Goal: Task Accomplishment & Management: Use online tool/utility

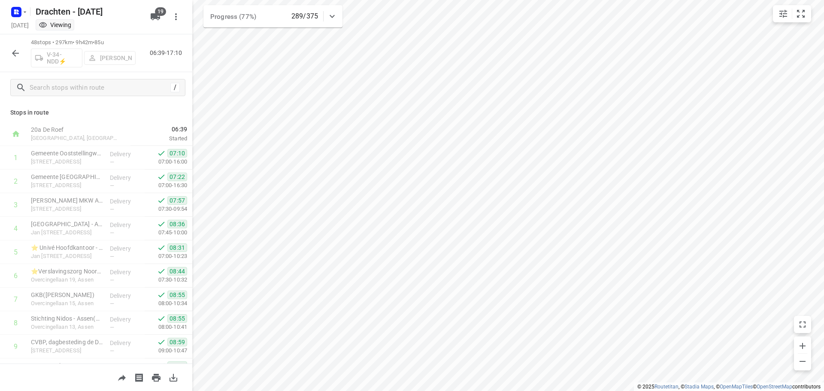
scroll to position [939, 0]
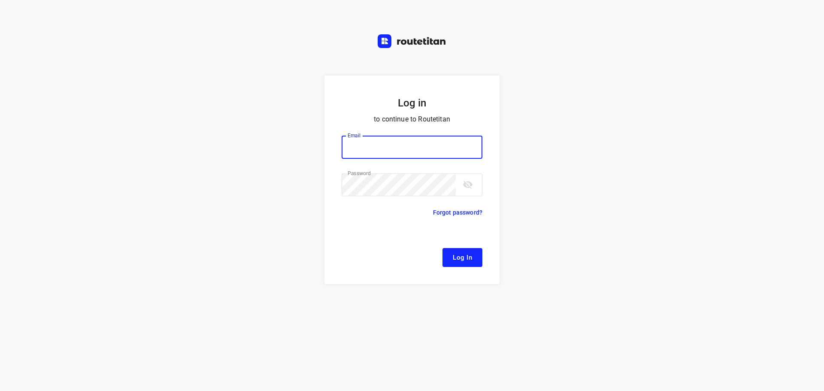
type input "remco@fruitopjewerk.nl"
click at [456, 258] on span "Log In" at bounding box center [462, 257] width 19 height 11
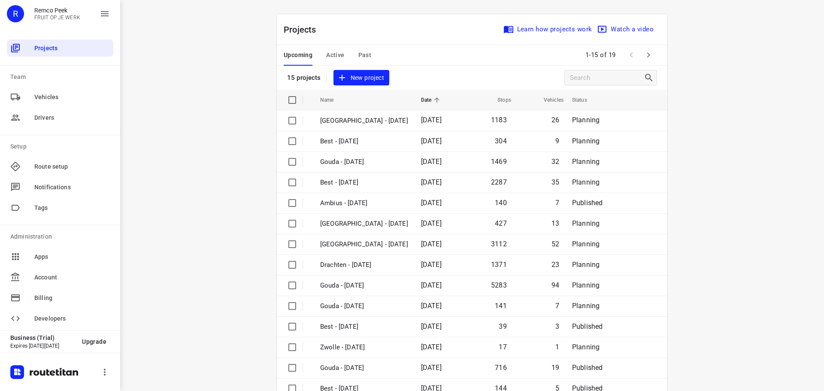
click at [332, 54] on span "Active" at bounding box center [335, 55] width 18 height 11
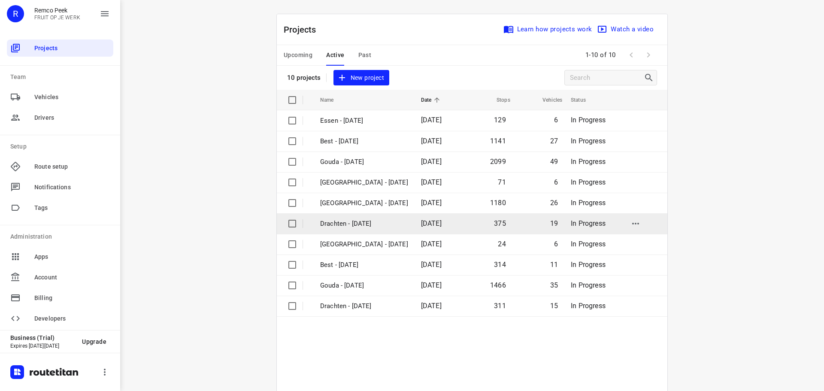
click at [353, 223] on p "Drachten - [DATE]" at bounding box center [364, 224] width 88 height 10
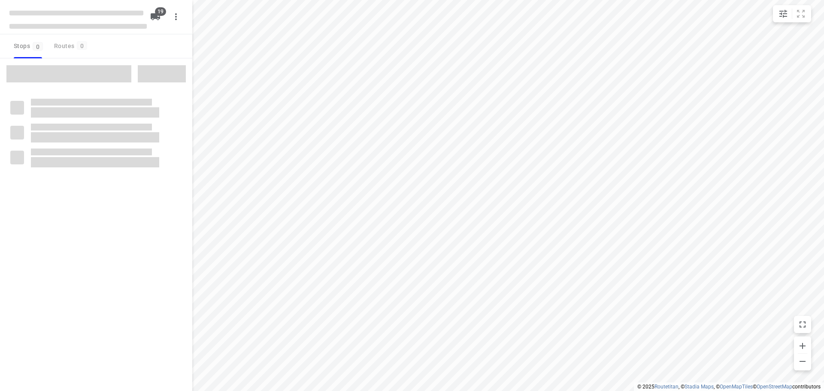
checkbox input "true"
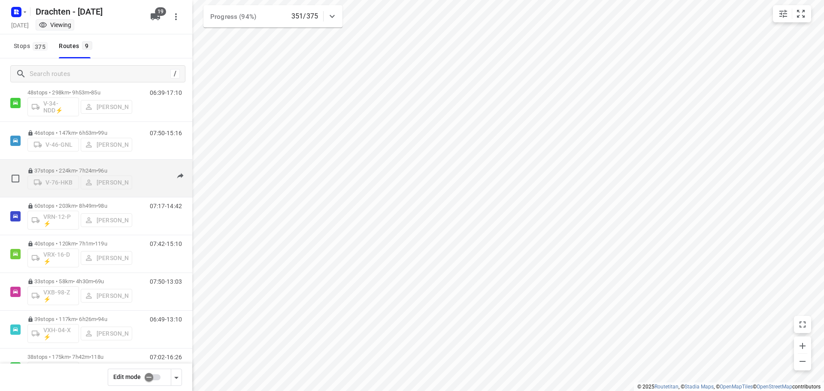
scroll to position [94, 0]
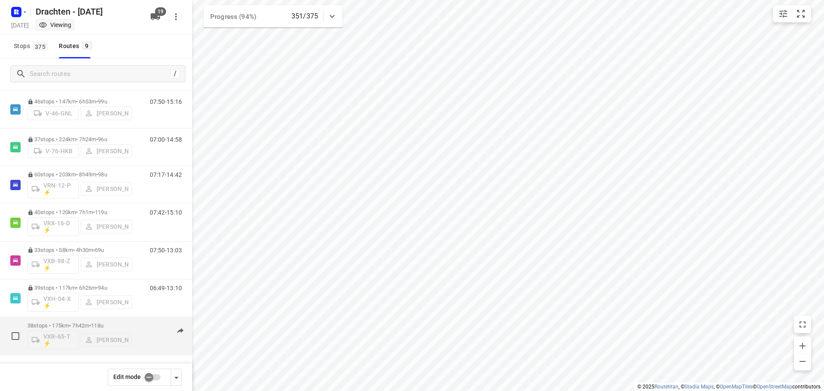
click at [74, 323] on p "38 stops • 175km • 7h42m • 118u" at bounding box center [79, 325] width 105 height 6
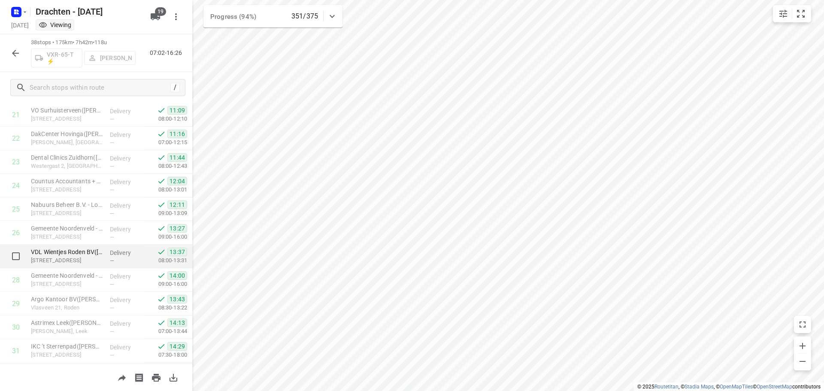
scroll to position [703, 0]
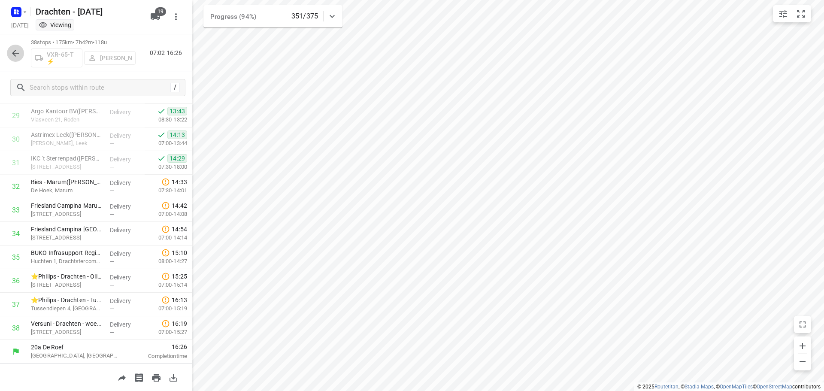
click at [17, 52] on icon "button" at bounding box center [15, 53] width 10 height 10
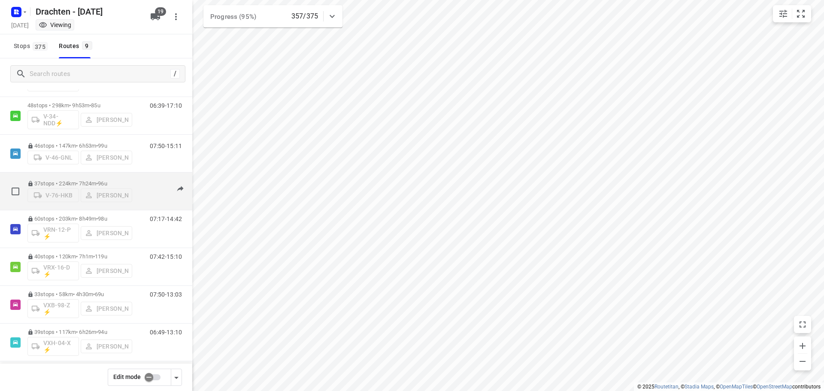
scroll to position [0, 0]
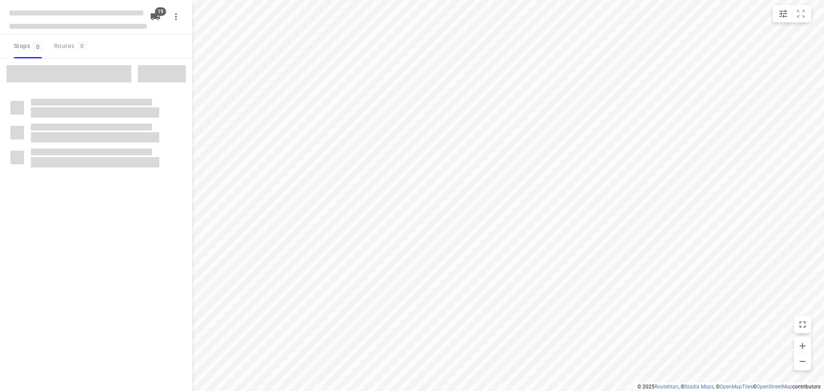
checkbox input "true"
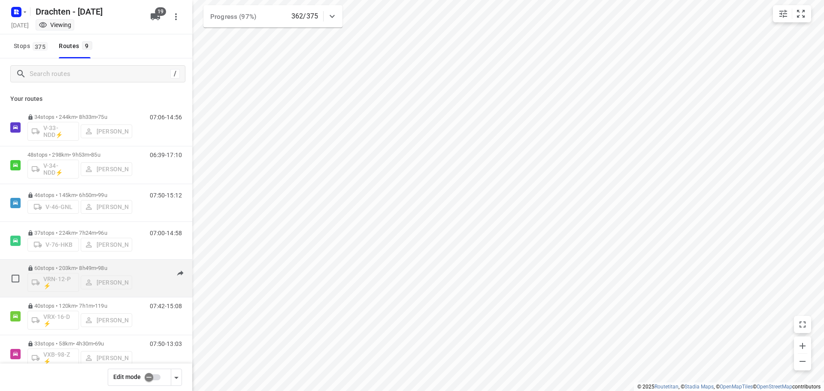
click at [94, 267] on p "60 stops • 203km • 8h49m • 98u" at bounding box center [79, 268] width 105 height 6
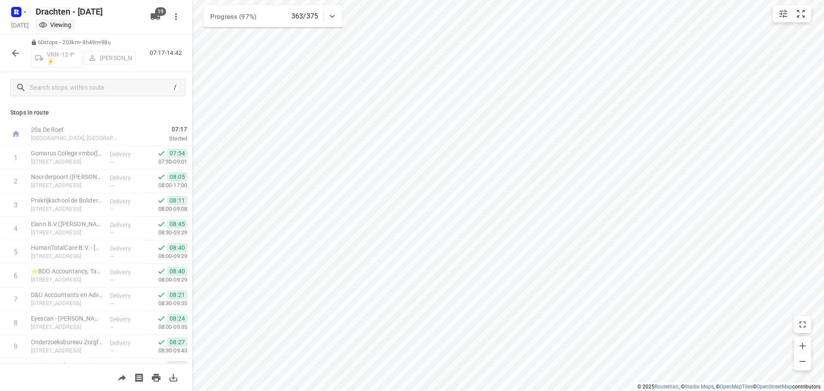
click at [18, 57] on icon "button" at bounding box center [15, 53] width 10 height 10
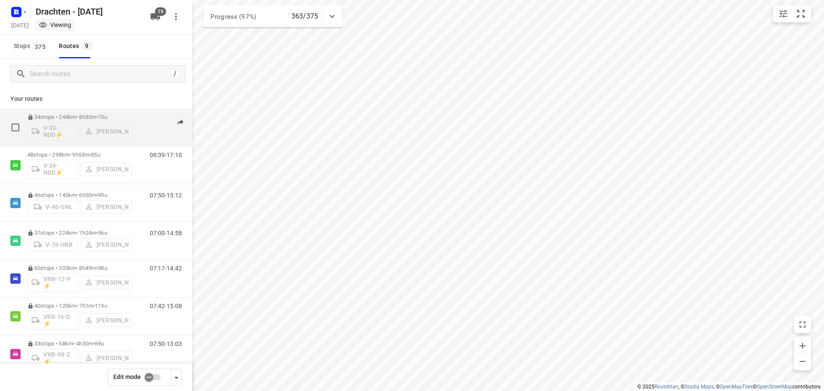
click at [85, 117] on p "34 stops • 244km • 8h33m • 75u" at bounding box center [79, 117] width 105 height 6
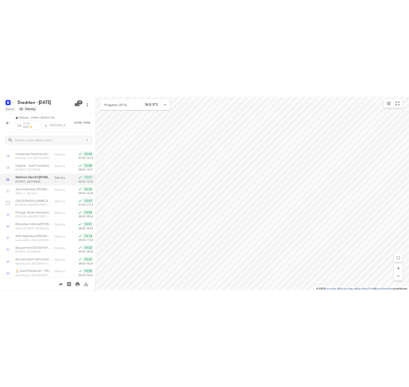
scroll to position [609, 0]
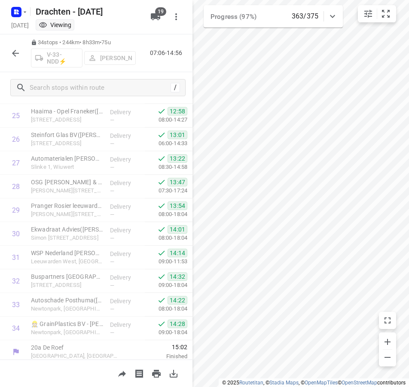
click at [13, 55] on icon "button" at bounding box center [15, 53] width 10 height 10
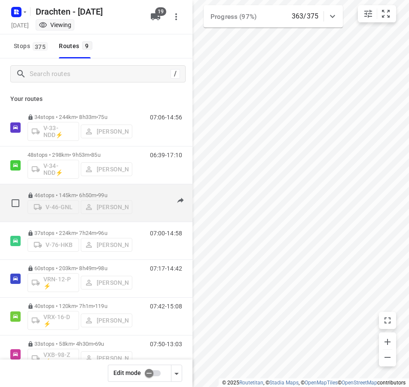
click at [74, 192] on p "46 stops • 145km • 6h50m • 99u" at bounding box center [79, 195] width 105 height 6
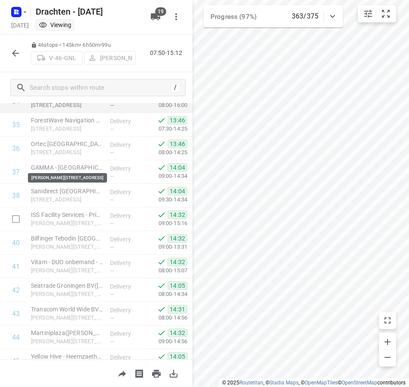
scroll to position [896, 0]
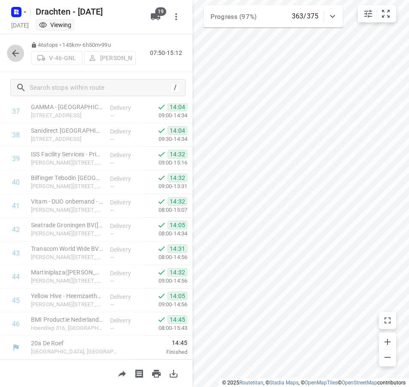
click at [16, 53] on icon "button" at bounding box center [15, 53] width 7 height 7
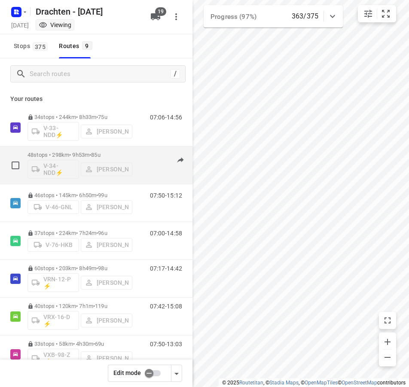
click at [79, 152] on p "48 stops • 298km • 9h53m • 85u" at bounding box center [79, 155] width 105 height 6
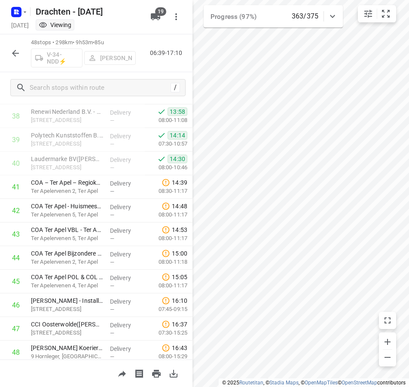
scroll to position [944, 0]
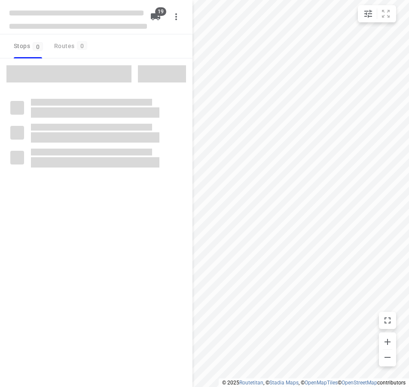
checkbox input "true"
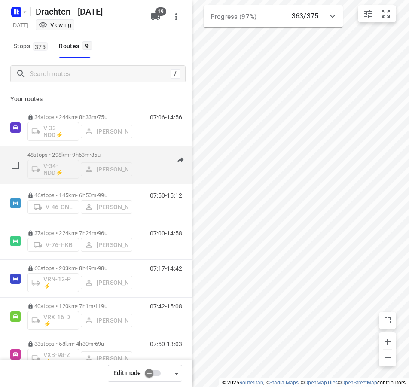
click at [66, 154] on p "48 stops • 298km • 9h53m • 85u" at bounding box center [79, 155] width 105 height 6
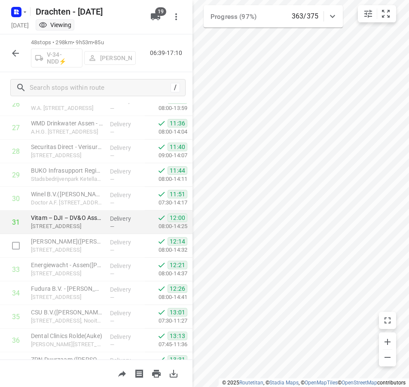
scroll to position [944, 0]
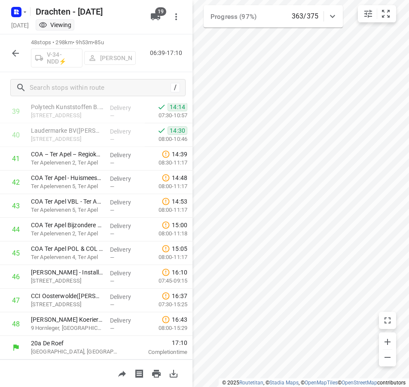
click at [11, 54] on icon "button" at bounding box center [15, 53] width 10 height 10
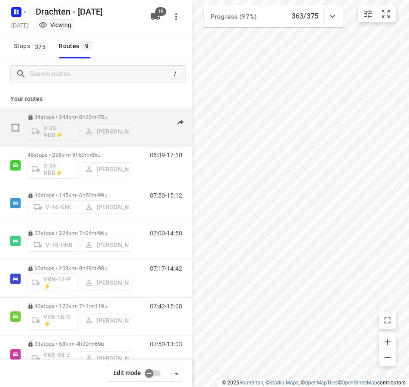
scroll to position [98, 0]
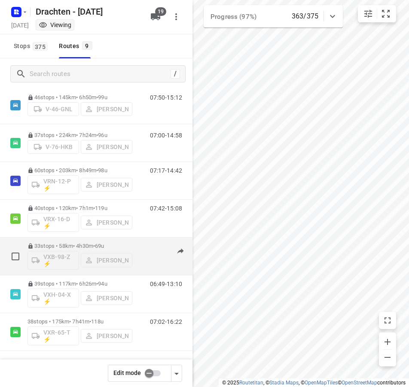
click at [124, 240] on div "33 stops • 58km • 4h30m • 69u VXB-98-Z ⚡ Wopke de Vries" at bounding box center [79, 256] width 105 height 36
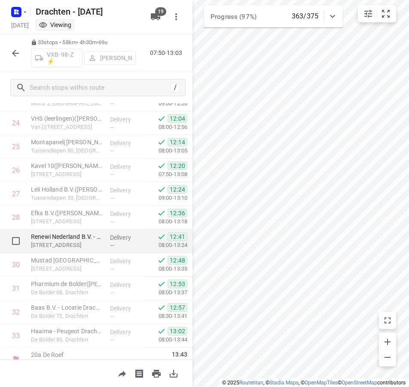
scroll to position [589, 0]
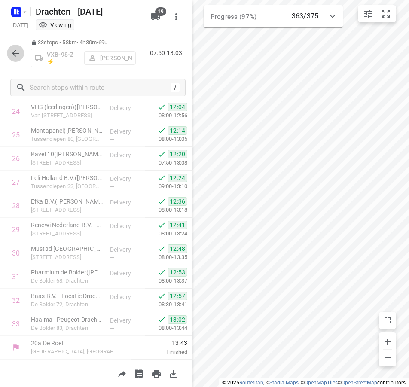
click at [15, 46] on button "button" at bounding box center [15, 53] width 17 height 17
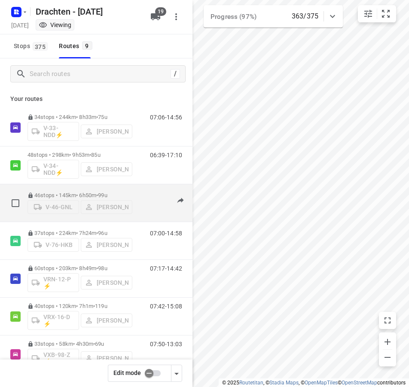
scroll to position [98, 0]
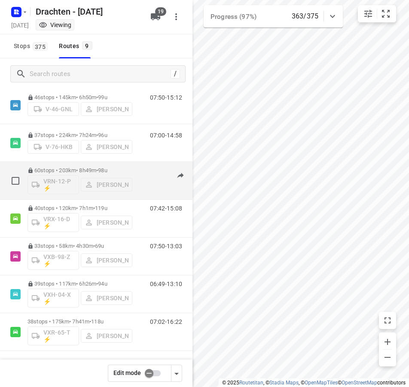
click at [77, 169] on p "60 stops • 203km • 8h49m • 98u" at bounding box center [79, 170] width 105 height 6
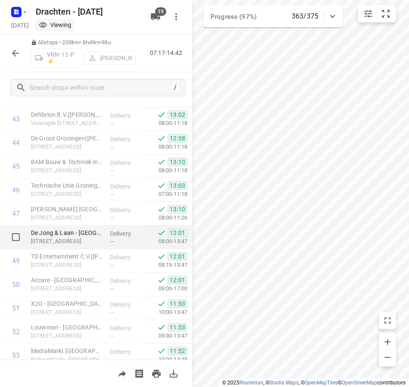
scroll to position [1227, 0]
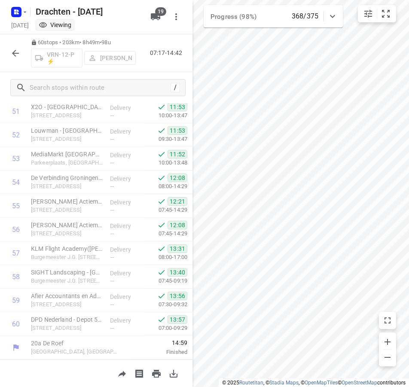
click at [9, 53] on button "button" at bounding box center [15, 53] width 17 height 17
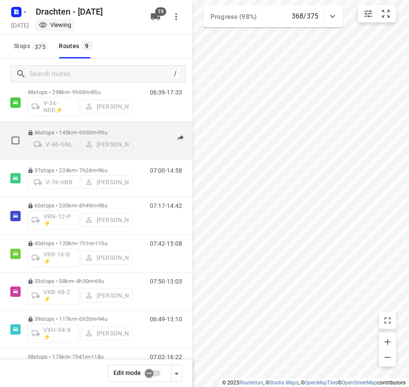
scroll to position [98, 0]
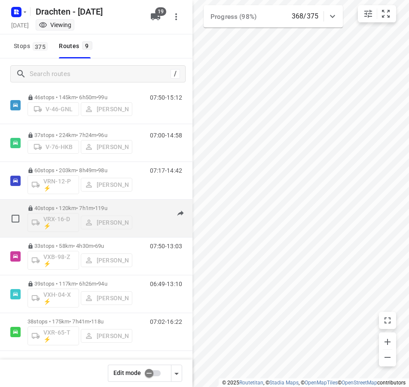
click at [82, 201] on div "40 stops • 120km • 7h1m • 119u VRX-16-D ⚡ Leon Holwerda" at bounding box center [79, 218] width 105 height 36
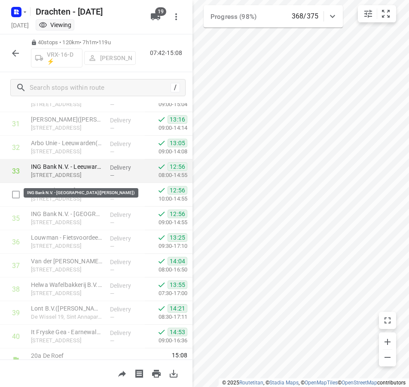
scroll to position [755, 0]
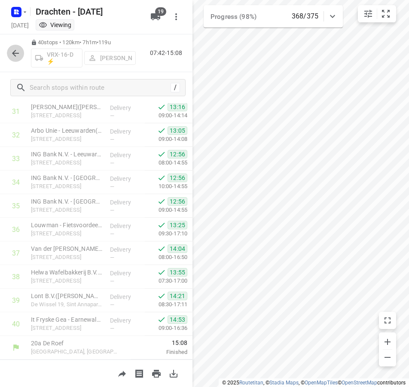
click at [14, 52] on icon "button" at bounding box center [15, 53] width 7 height 7
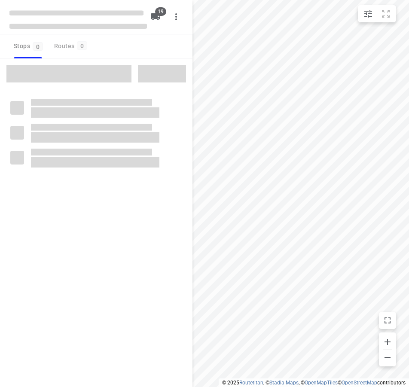
checkbox input "true"
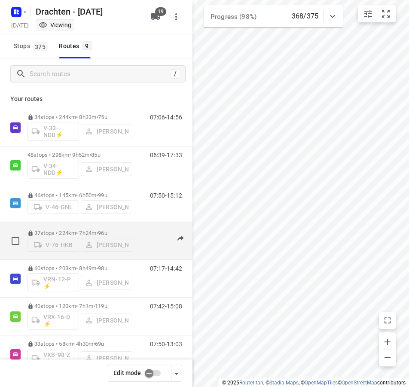
scroll to position [98, 0]
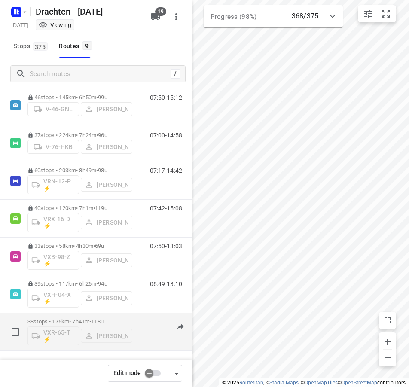
click at [103, 320] on span "118u" at bounding box center [97, 321] width 12 height 6
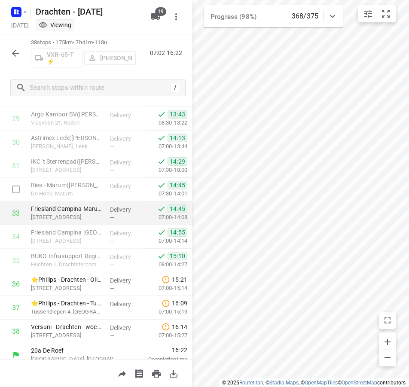
scroll to position [707, 0]
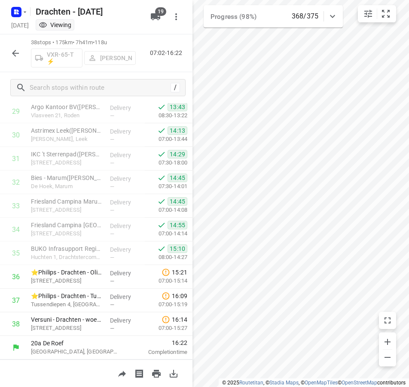
click at [12, 52] on icon "button" at bounding box center [15, 53] width 10 height 10
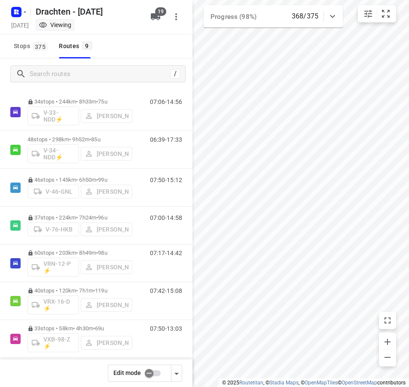
scroll to position [0, 0]
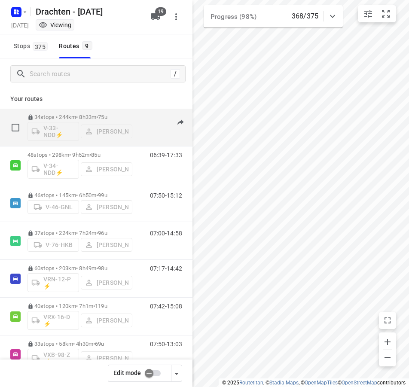
click at [88, 113] on div "34 stops • 244km • 8h33m • 75u V-33-NDD⚡ [PERSON_NAME]" at bounding box center [79, 127] width 105 height 36
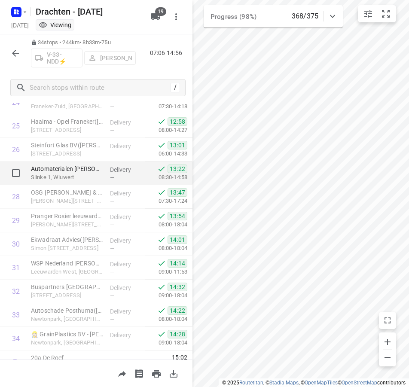
scroll to position [613, 0]
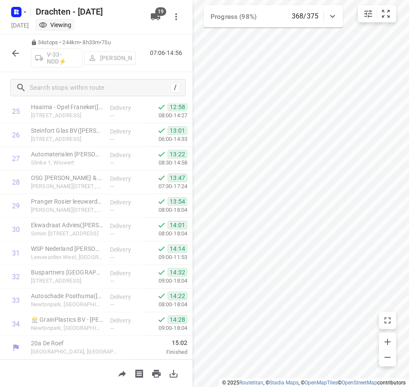
click at [17, 54] on icon "button" at bounding box center [15, 53] width 10 height 10
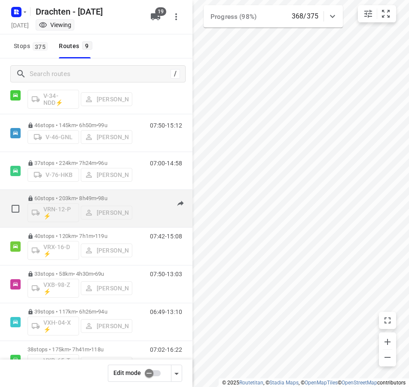
scroll to position [55, 0]
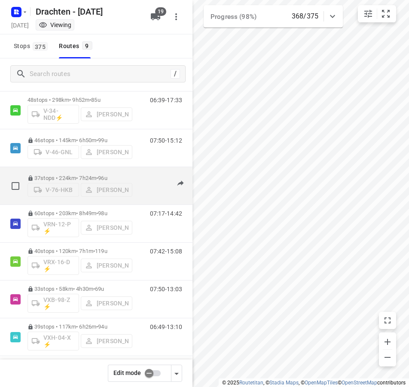
click at [77, 175] on p "37 stops • 224km • 7h24m • 96u" at bounding box center [79, 178] width 105 height 6
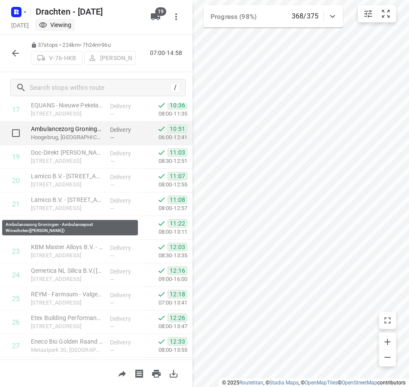
scroll to position [684, 0]
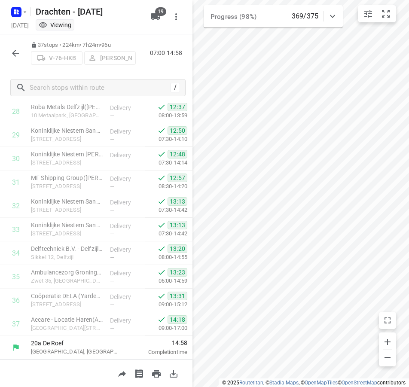
click at [21, 52] on button "button" at bounding box center [15, 53] width 17 height 17
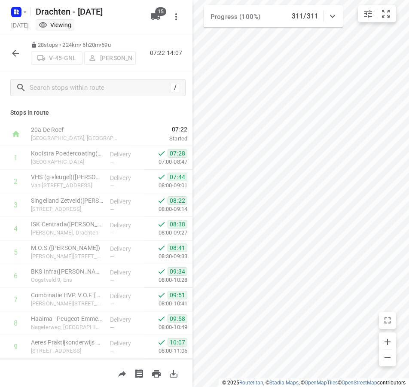
click at [18, 52] on icon "button" at bounding box center [15, 53] width 10 height 10
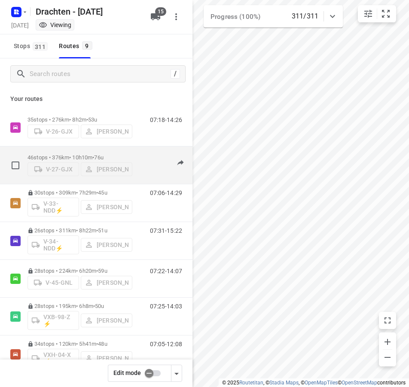
click at [89, 155] on p "46 stops • 376km • 10h10m • 76u" at bounding box center [79, 157] width 105 height 6
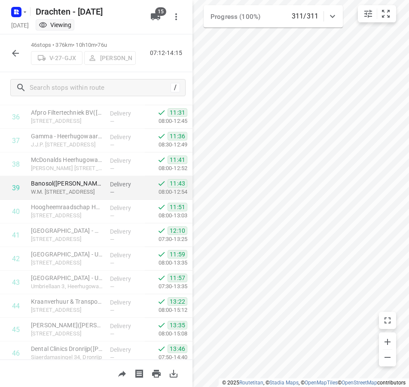
scroll to position [896, 0]
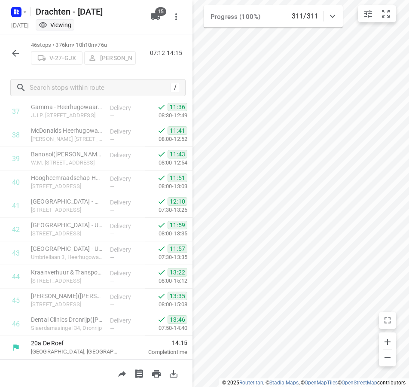
click at [19, 53] on icon "button" at bounding box center [15, 53] width 7 height 7
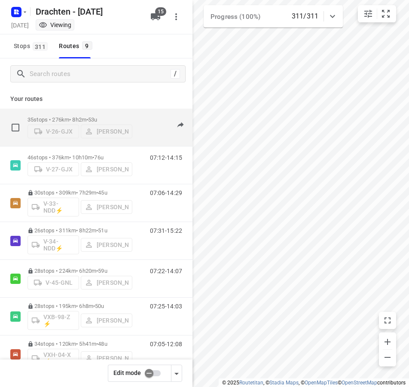
click at [80, 116] on p "35 stops • 276km • 8h2m • 53u" at bounding box center [79, 119] width 105 height 6
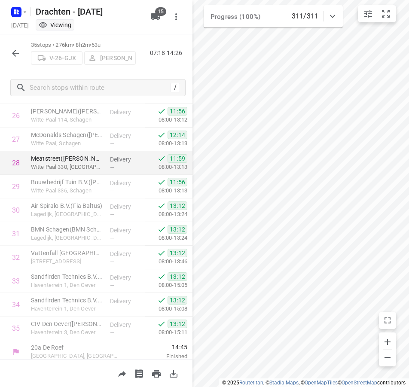
scroll to position [637, 0]
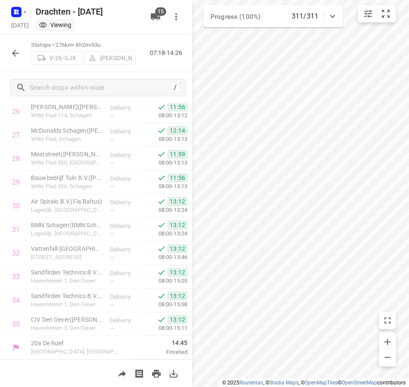
click at [15, 54] on icon "button" at bounding box center [15, 53] width 10 height 10
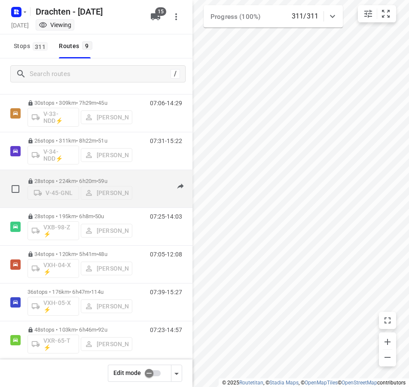
scroll to position [98, 0]
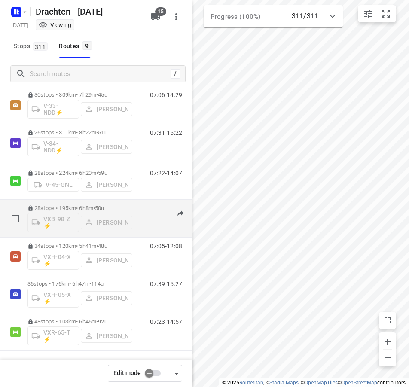
click at [88, 203] on div "28 stops • 195km • 6h8m • 50u VXB-98-Z ⚡ Jelle Veenstra" at bounding box center [79, 218] width 105 height 36
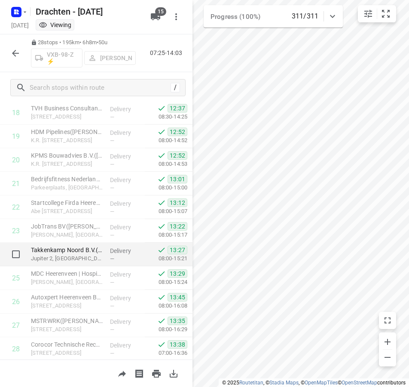
scroll to position [471, 0]
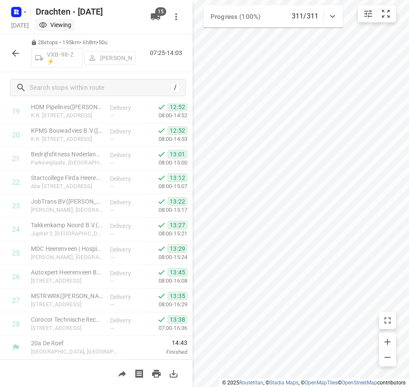
click at [13, 58] on icon "button" at bounding box center [15, 53] width 10 height 10
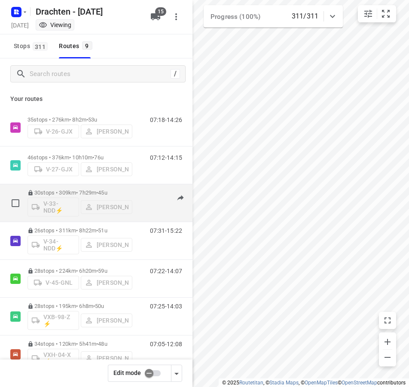
scroll to position [43, 0]
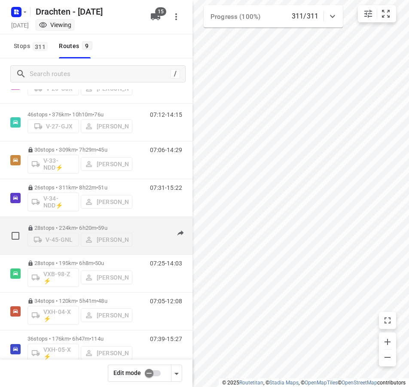
click at [79, 225] on p "28 stops • 224km • 6h20m • 59u" at bounding box center [79, 228] width 105 height 6
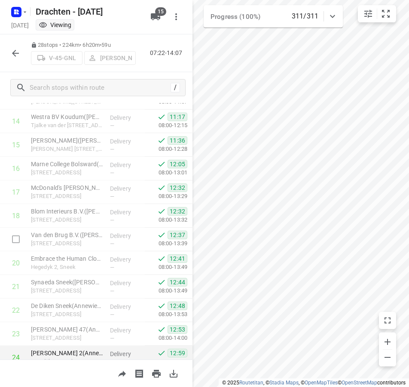
scroll to position [471, 0]
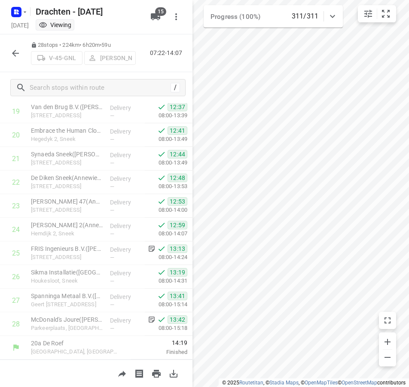
click at [18, 52] on icon "button" at bounding box center [15, 53] width 10 height 10
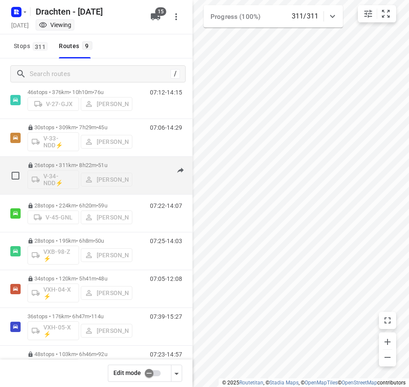
scroll to position [98, 0]
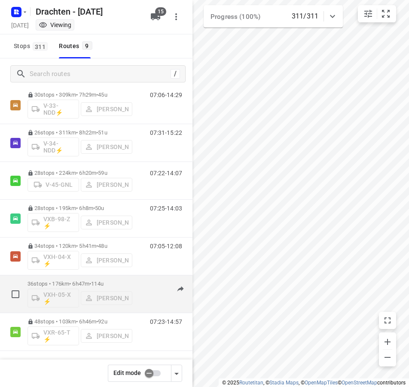
click at [90, 281] on p "36 stops • 176km • 6h47m • 114u" at bounding box center [79, 283] width 105 height 6
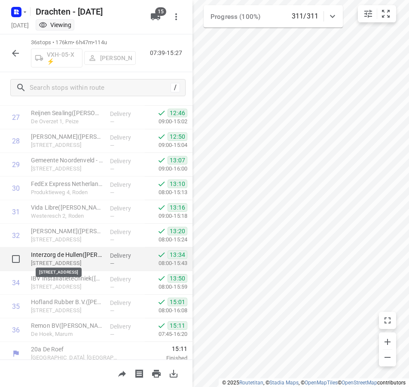
scroll to position [660, 0]
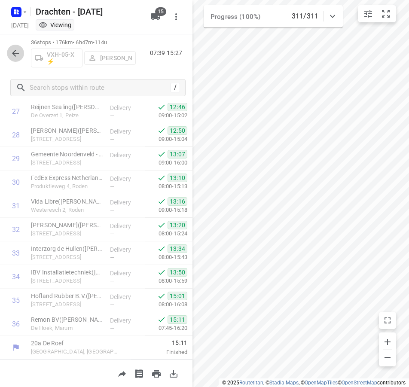
click at [18, 49] on icon "button" at bounding box center [15, 53] width 10 height 10
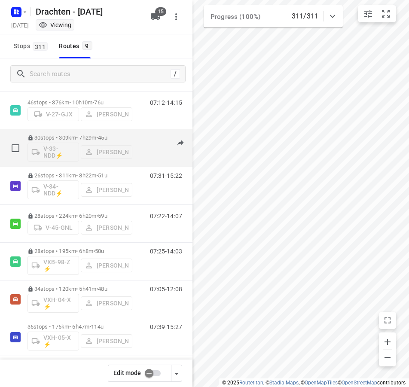
scroll to position [98, 0]
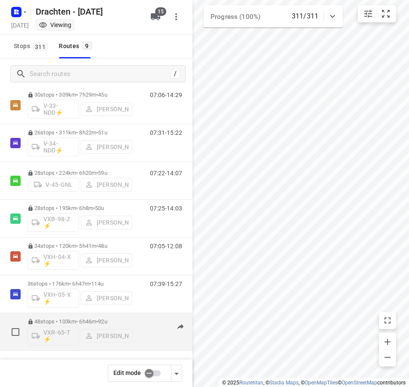
click at [77, 315] on div "48 stops • 103km • 6h46m • 92u VXR-65-T ⚡ Kirsten Brouwer" at bounding box center [79, 332] width 105 height 36
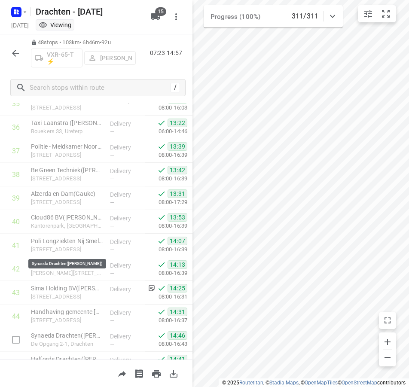
scroll to position [944, 0]
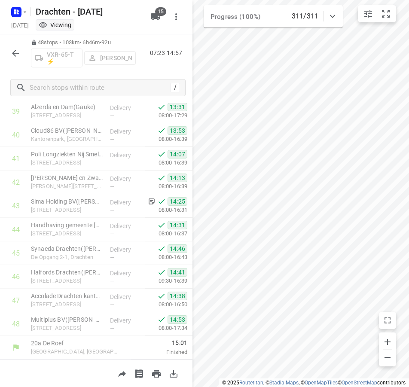
click at [21, 55] on button "button" at bounding box center [15, 53] width 17 height 17
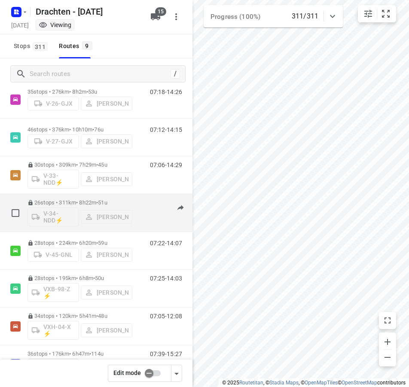
scroll to position [43, 0]
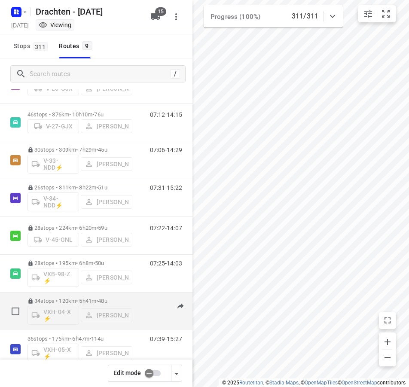
click at [86, 301] on p "34 stops • 120km • 5h41m • 48u" at bounding box center [79, 300] width 105 height 6
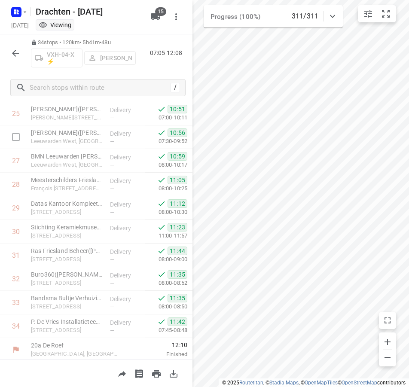
scroll to position [613, 0]
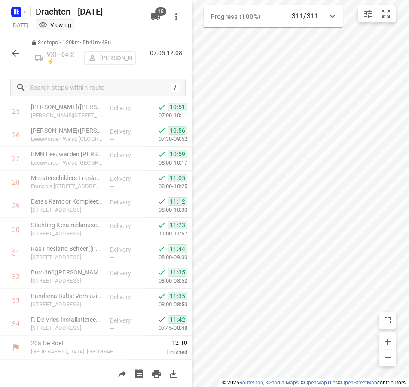
click at [15, 58] on button "button" at bounding box center [15, 53] width 17 height 17
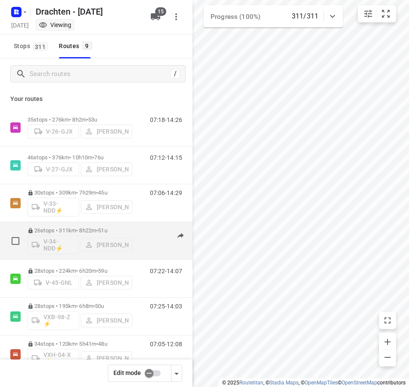
click at [85, 227] on div "26 stops • 311km • 8h22m • 51u V-34-NDD⚡ Steijn Groothof" at bounding box center [79, 241] width 105 height 36
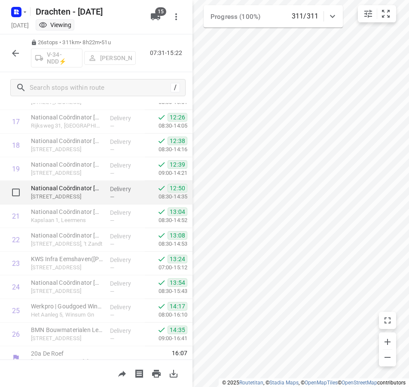
scroll to position [424, 0]
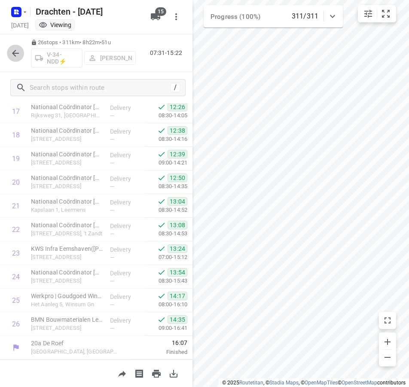
click at [12, 55] on icon "button" at bounding box center [15, 53] width 10 height 10
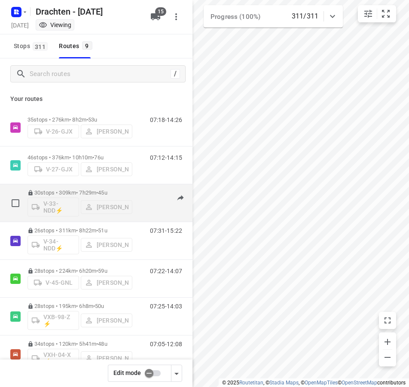
click at [65, 188] on div "30 stops • 309km • 7h29m • 45u V-33-NDD⚡ Wilma Wijma-Boonstra" at bounding box center [79, 203] width 105 height 36
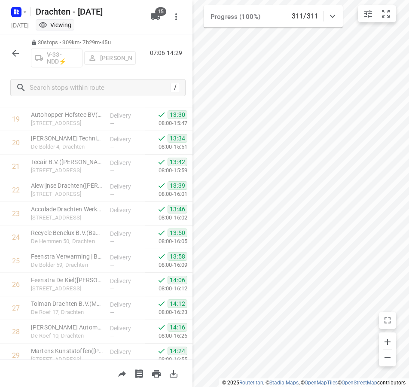
scroll to position [519, 0]
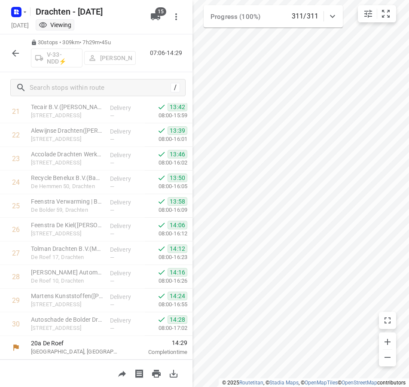
click at [13, 54] on icon "button" at bounding box center [15, 53] width 10 height 10
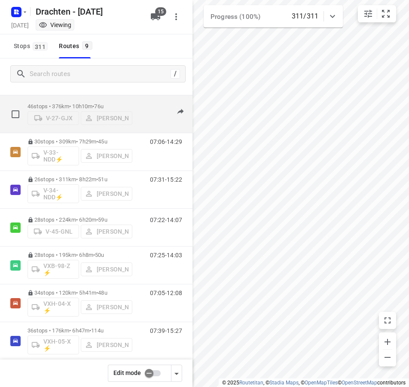
scroll to position [98, 0]
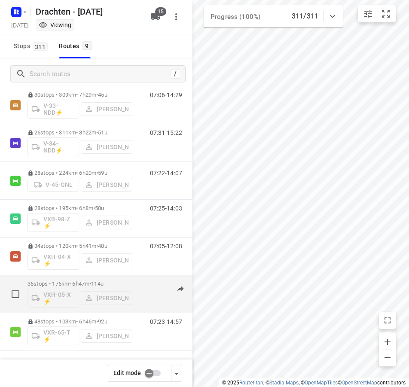
click at [86, 284] on p "36 stops • 176km • 6h47m • 114u" at bounding box center [79, 283] width 105 height 6
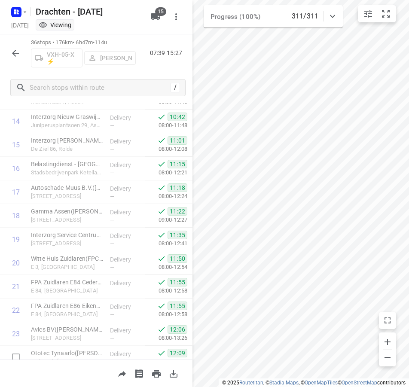
scroll to position [660, 0]
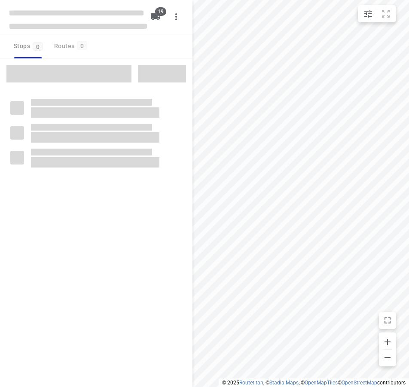
checkbox input "true"
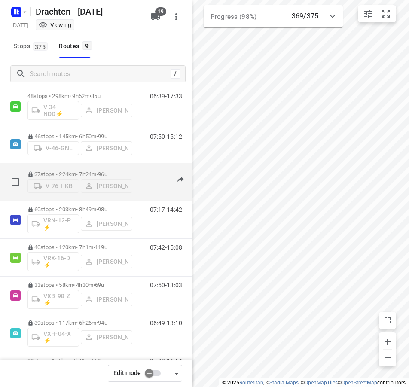
scroll to position [98, 0]
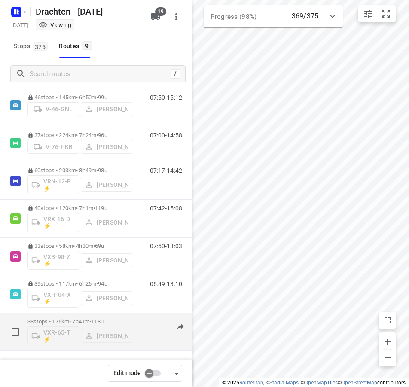
click at [85, 318] on p "38 stops • 175km • 7h41m • 118u" at bounding box center [79, 321] width 105 height 6
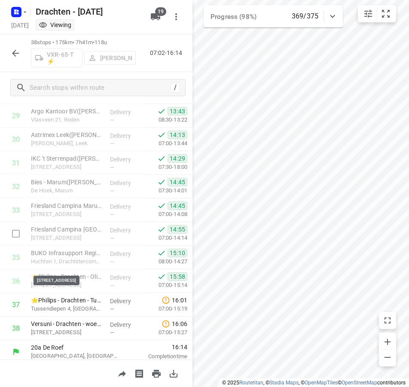
scroll to position [707, 0]
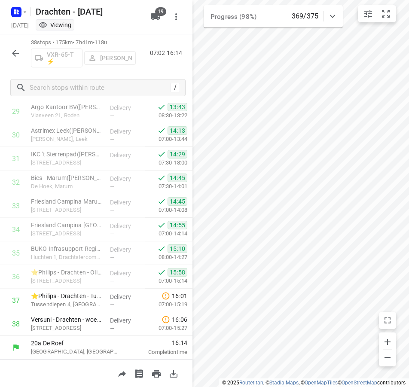
click at [11, 54] on icon "button" at bounding box center [15, 53] width 10 height 10
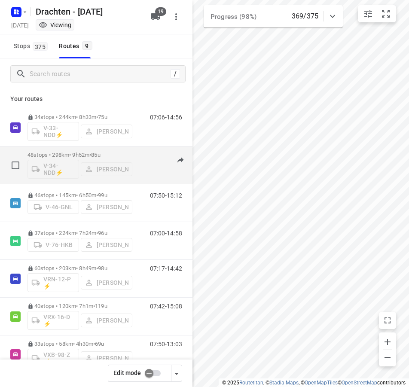
click at [83, 156] on p "48 stops • 298km • 9h52m • 85u" at bounding box center [79, 155] width 105 height 6
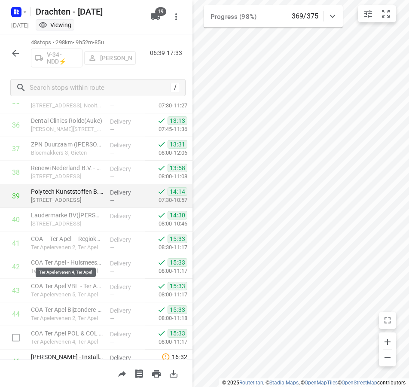
scroll to position [944, 0]
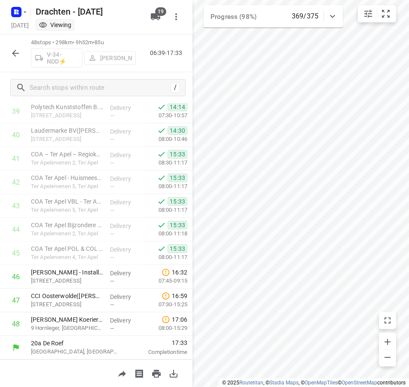
click at [162, 349] on div "i © 2025 Routetitan , © Stadia Maps , © OpenMapTiles © OpenStreetMap contributo…" at bounding box center [204, 193] width 409 height 387
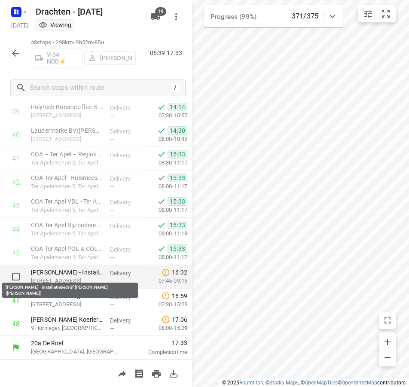
click at [70, 274] on p "[PERSON_NAME] - Installatiebedrijf [PERSON_NAME]([PERSON_NAME])" at bounding box center [67, 272] width 72 height 9
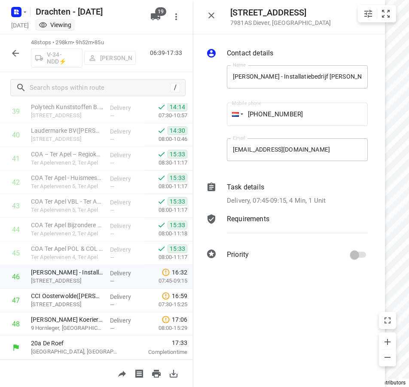
click at [321, 197] on p "Delivery, 07:45-09:15, 4 Min, 1 Unit" at bounding box center [276, 201] width 99 height 10
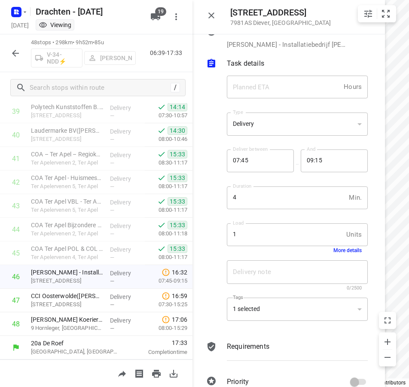
scroll to position [0, 0]
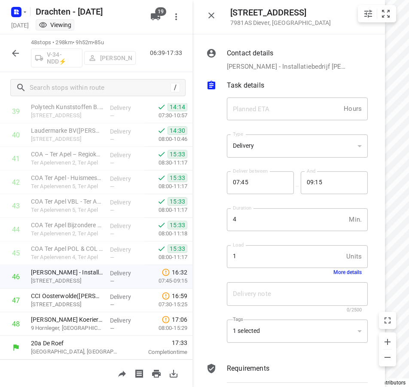
click at [215, 18] on icon "button" at bounding box center [211, 15] width 10 height 10
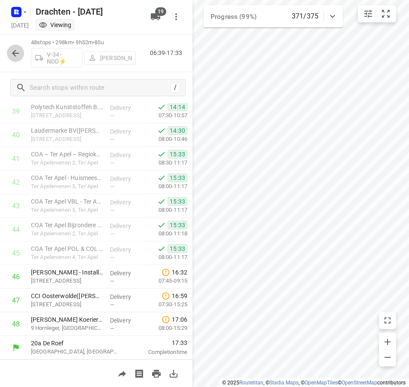
click at [16, 53] on icon "button" at bounding box center [15, 53] width 7 height 7
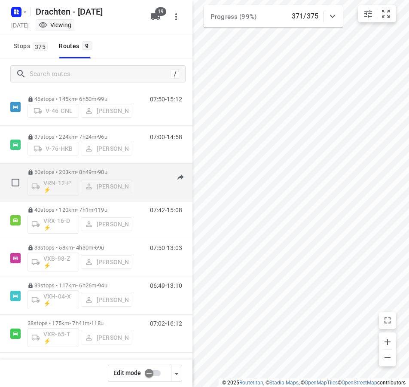
scroll to position [98, 0]
